Goal: Task Accomplishment & Management: Complete application form

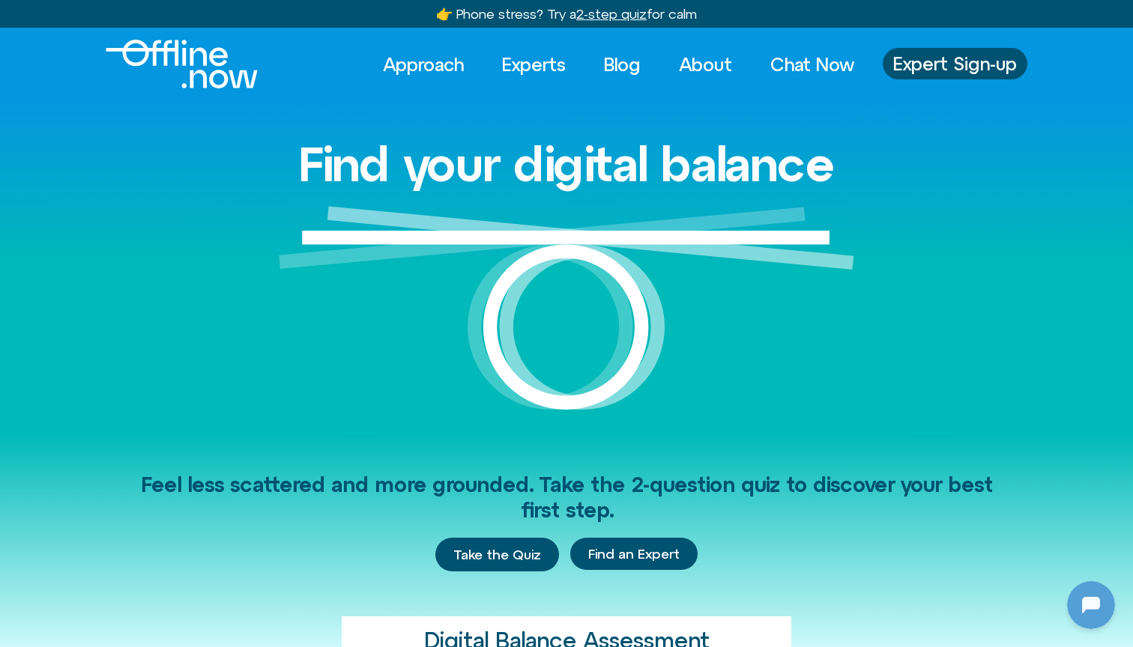
scroll to position [1574, 0]
click at [962, 66] on span "Expert Sign-up" at bounding box center [955, 63] width 124 height 19
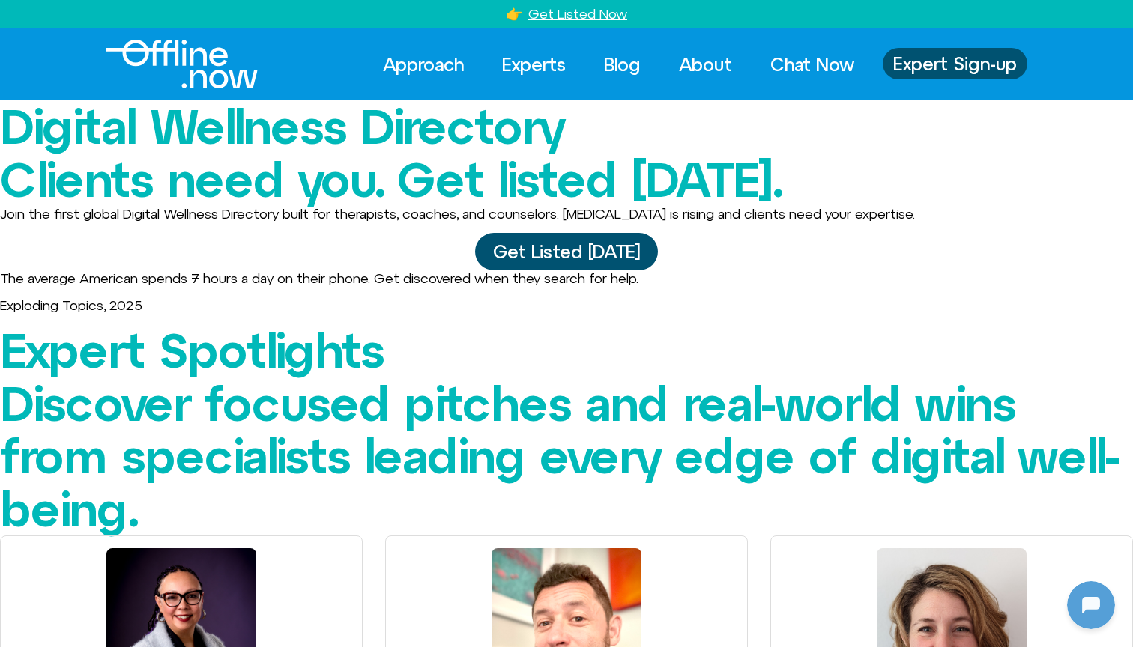
scroll to position [1574, 0]
click at [246, 79] on img "Logo" at bounding box center [182, 64] width 152 height 49
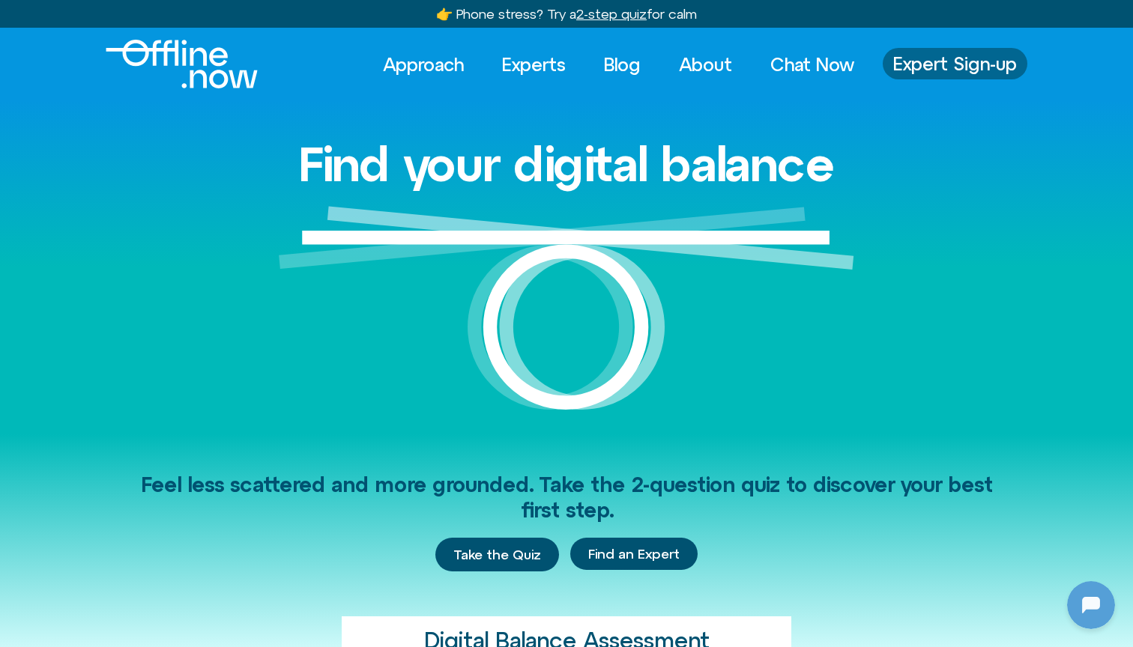
scroll to position [1574, 0]
click at [932, 75] on link "Expert Sign-up" at bounding box center [955, 63] width 145 height 31
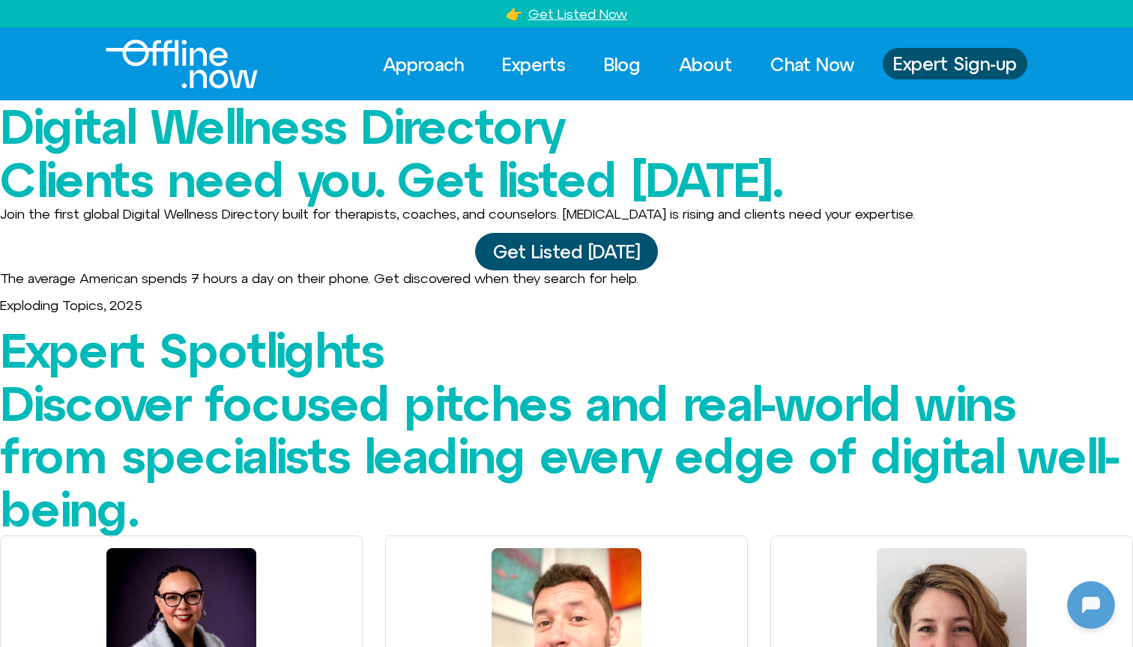
scroll to position [1574, 0]
click at [154, 46] on img "Logo" at bounding box center [182, 64] width 152 height 49
click at [668, 287] on p "The average American spends 7 hours a day on their phone. Get discovered when t…" at bounding box center [566, 278] width 1133 height 16
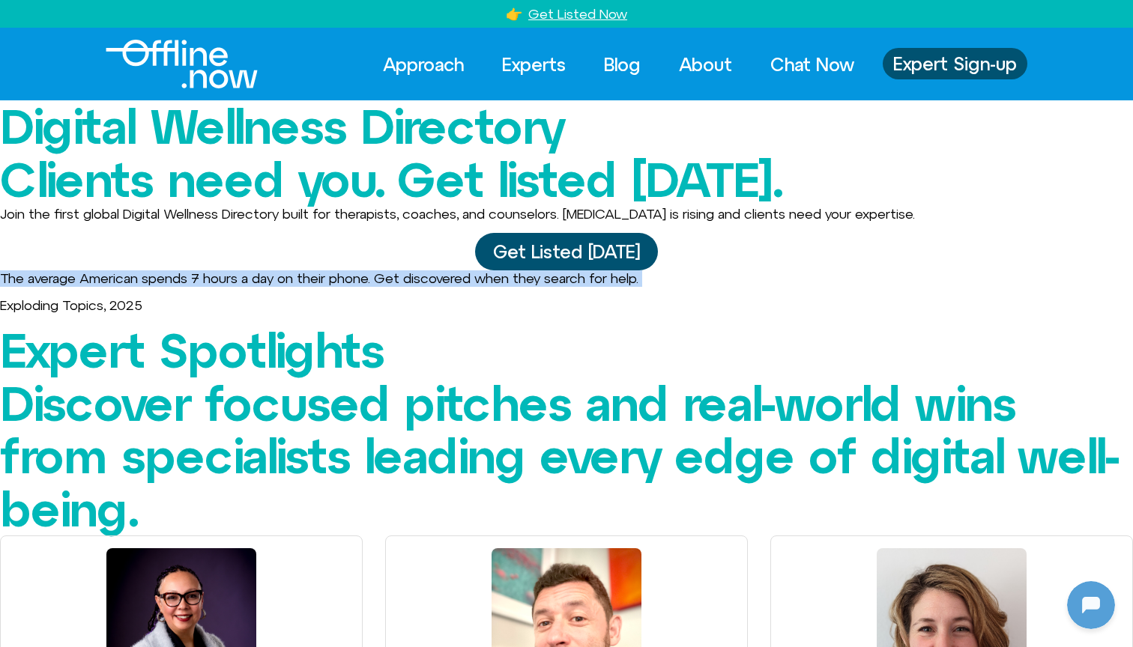
click at [668, 287] on p "The average American spends 7 hours a day on their phone. Get discovered when t…" at bounding box center [566, 278] width 1133 height 16
click at [674, 287] on p "The average American spends 7 hours a day on their phone. Get discovered when t…" at bounding box center [566, 278] width 1133 height 16
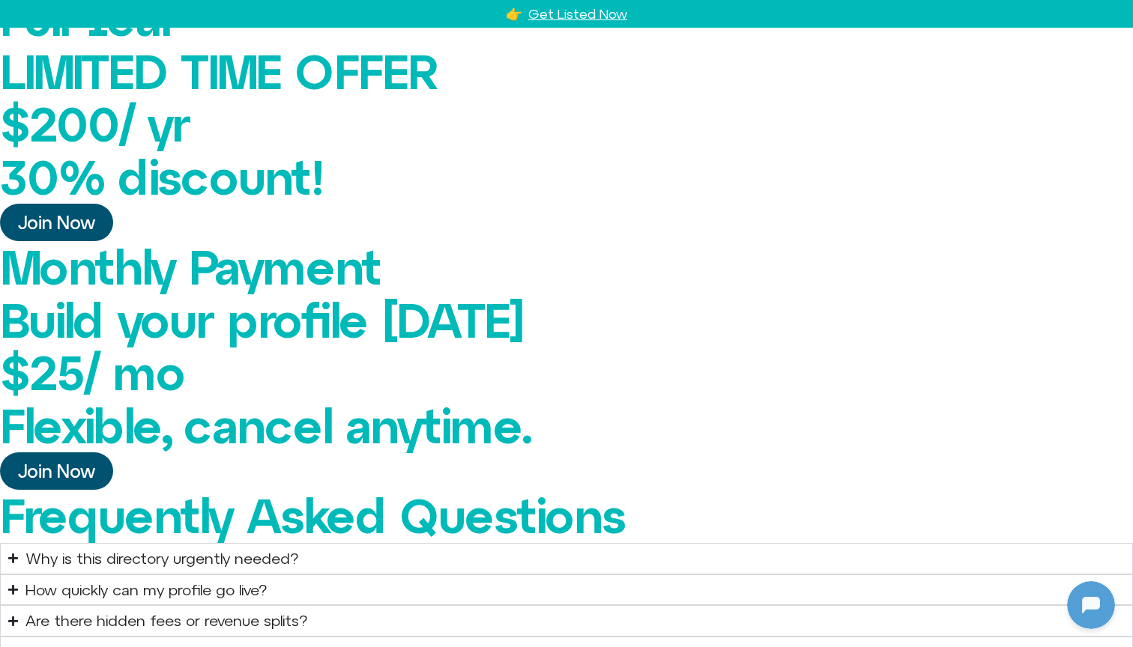
scroll to position [1574, 0]
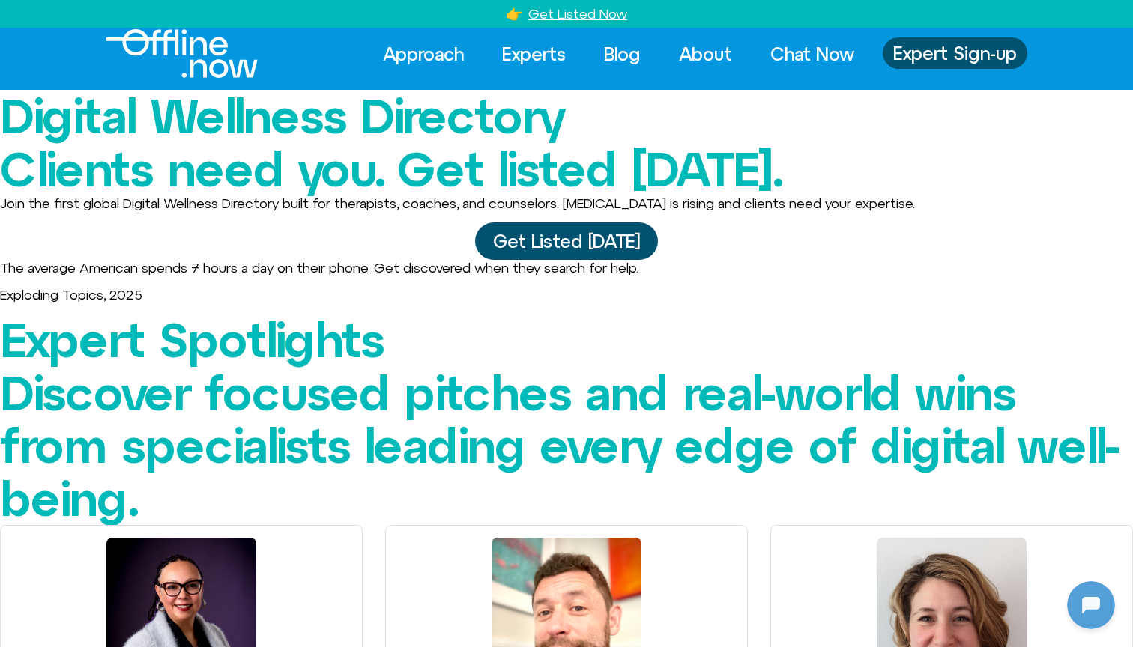
scroll to position [1574, 0]
click at [560, 53] on link "Experts" at bounding box center [533, 53] width 91 height 33
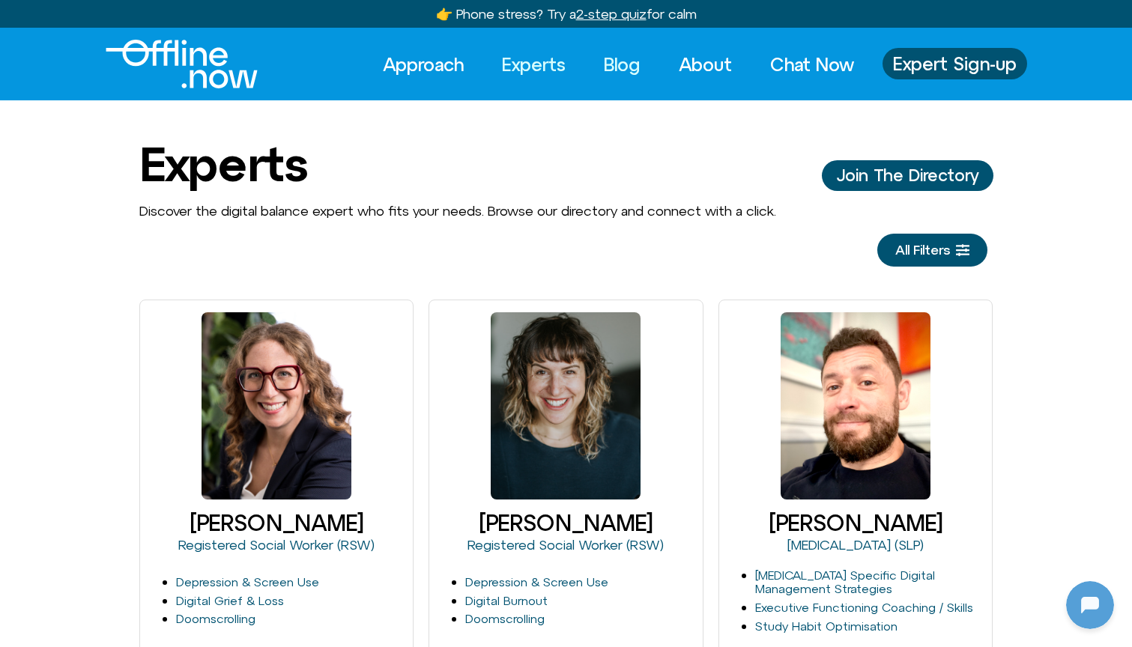
click at [608, 69] on link "Blog" at bounding box center [622, 64] width 64 height 33
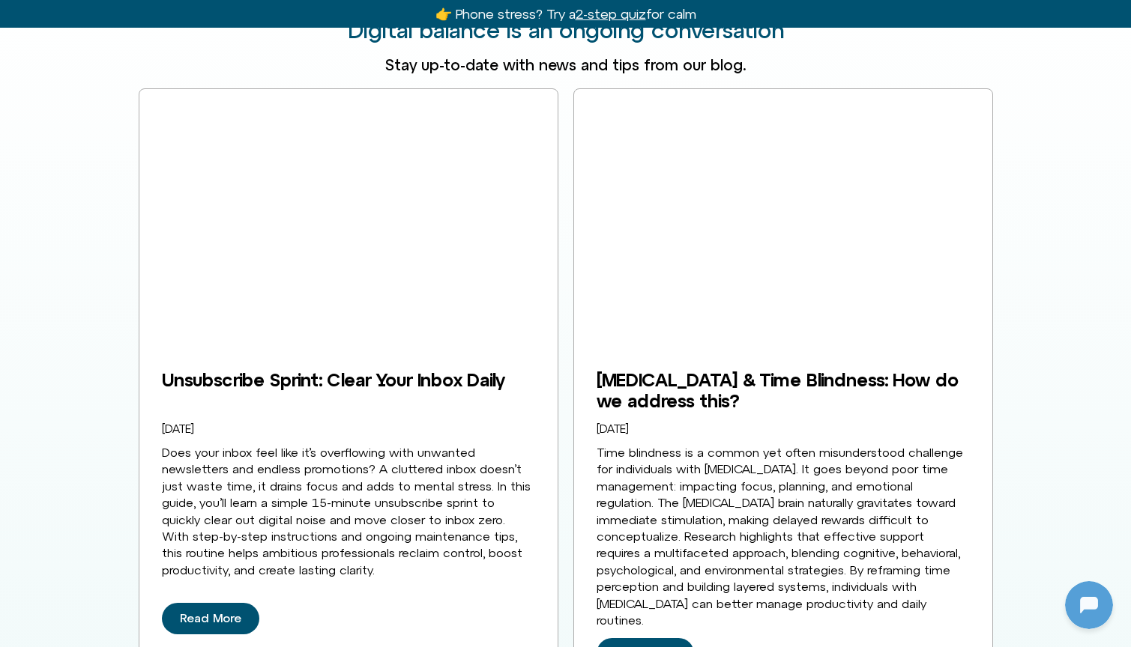
scroll to position [2283, 0]
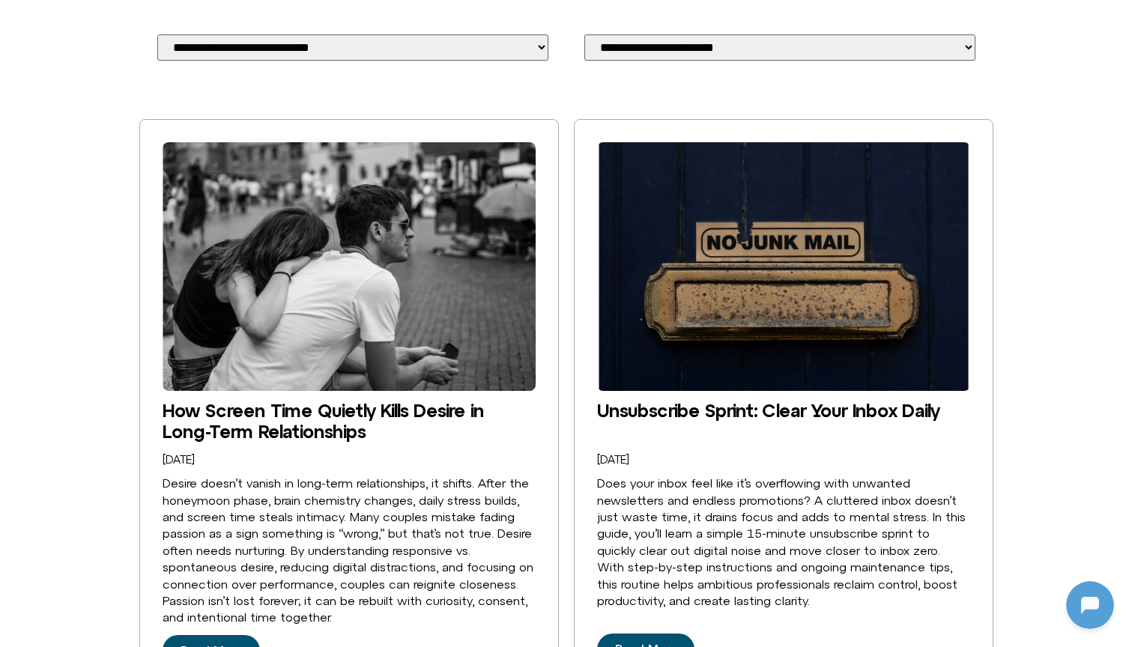
scroll to position [1574, 0]
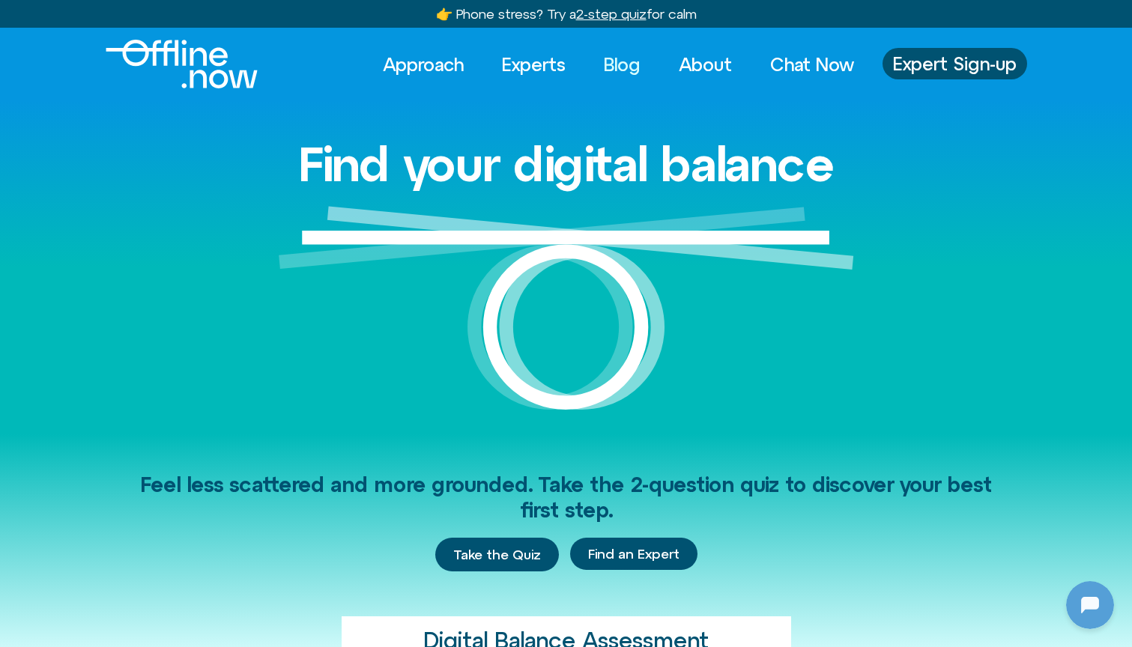
click at [606, 75] on link "Blog" at bounding box center [622, 64] width 64 height 33
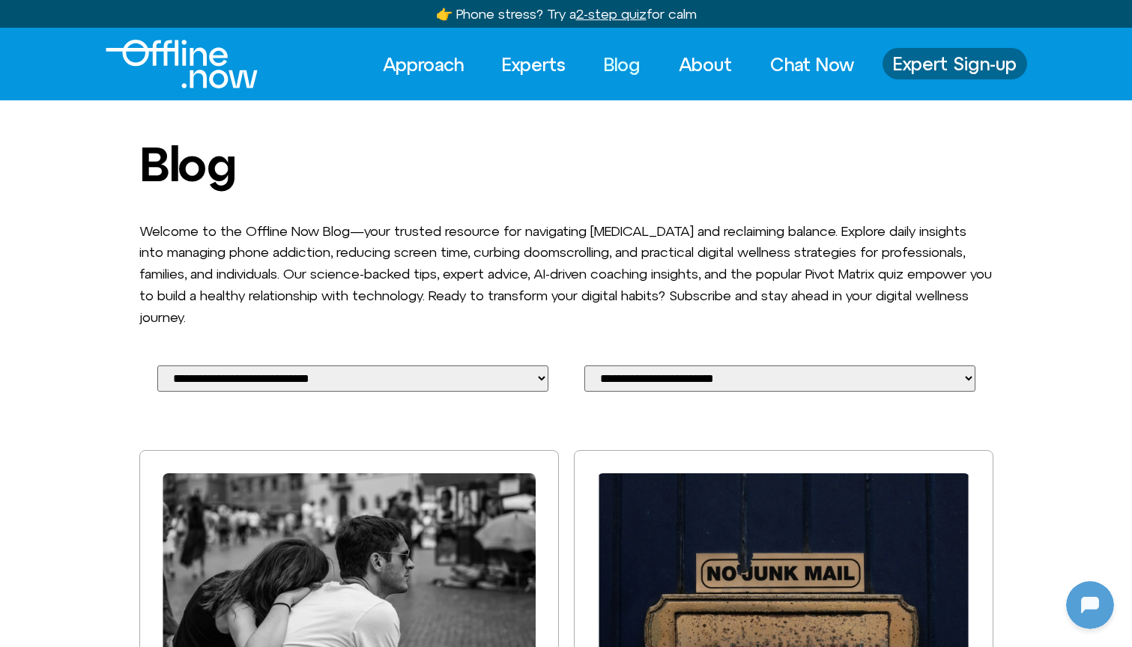
scroll to position [-1, 0]
click at [971, 71] on span "Expert Sign-up" at bounding box center [955, 63] width 124 height 19
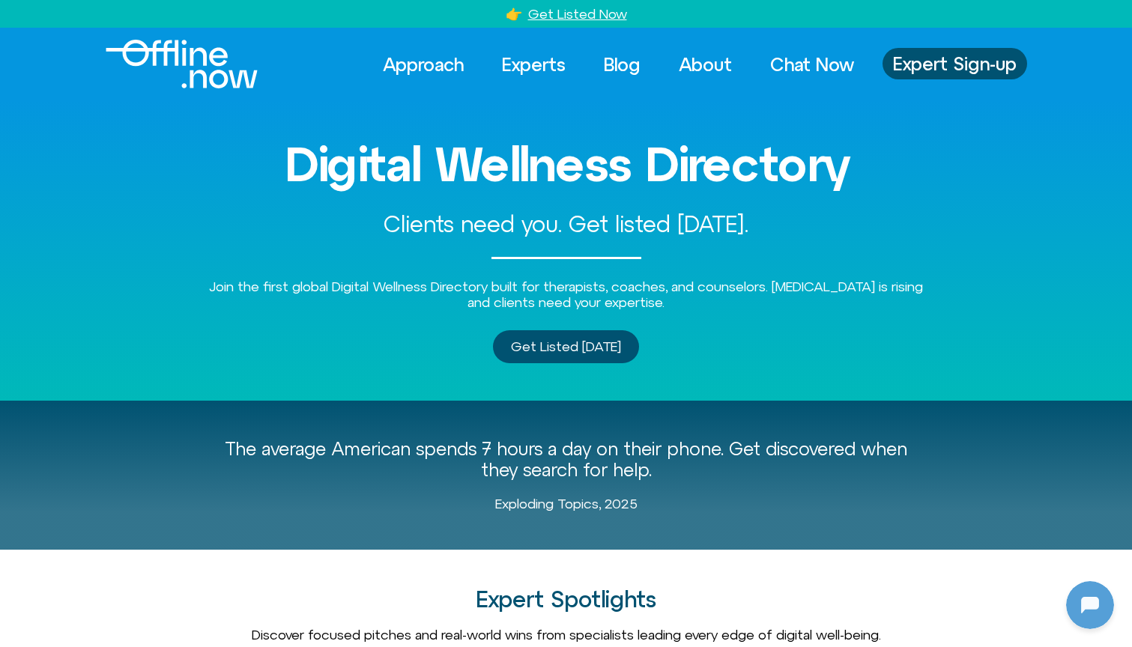
scroll to position [1574, 0]
click at [209, 70] on img "Logo" at bounding box center [182, 64] width 152 height 49
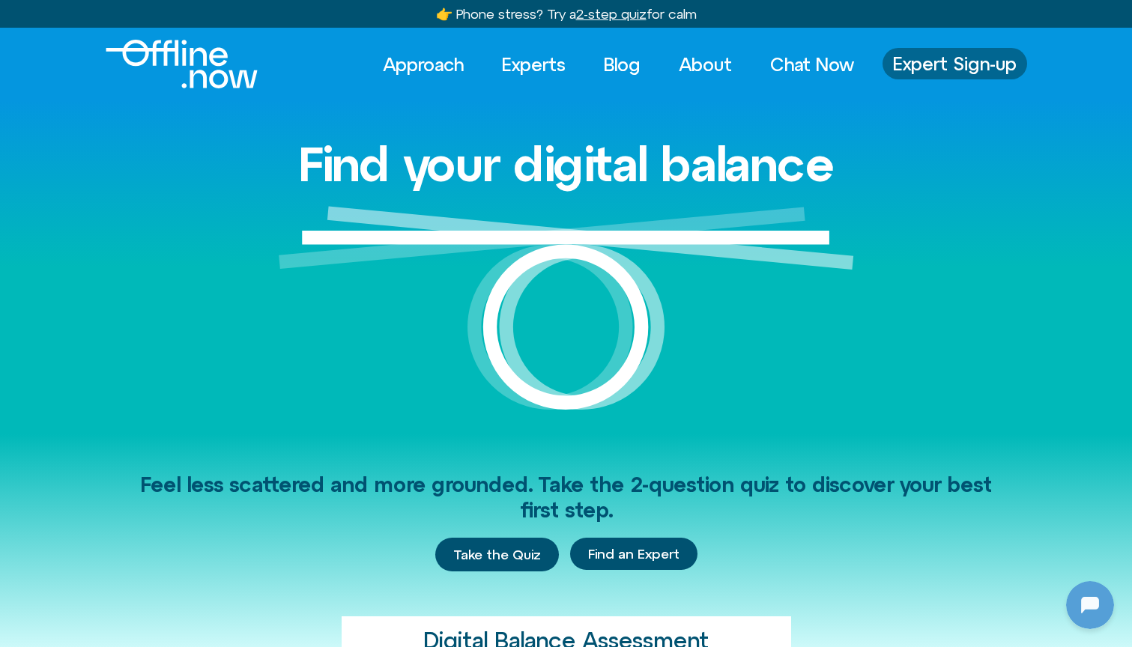
click at [940, 59] on span "Expert Sign-up" at bounding box center [955, 63] width 124 height 19
